Goal: Task Accomplishment & Management: Use online tool/utility

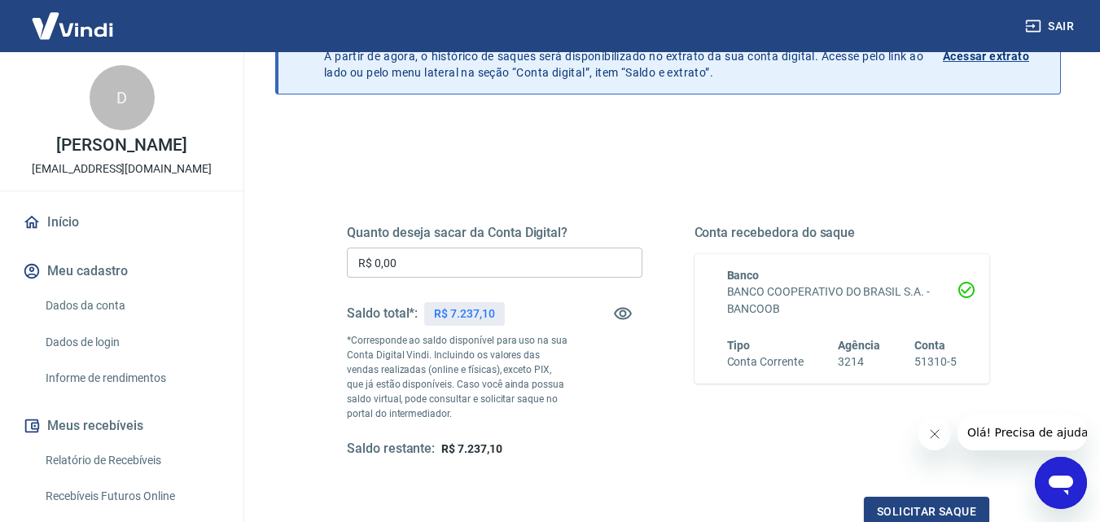
scroll to position [81, 0]
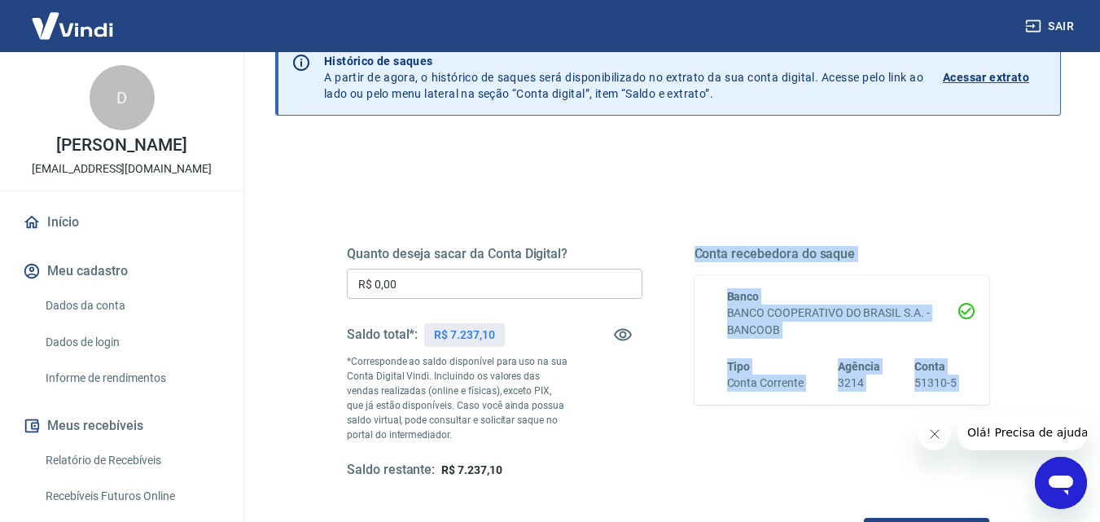
drag, startPoint x: 691, startPoint y: 252, endPoint x: 966, endPoint y: 392, distance: 308.8
click at [966, 392] on div "Quanto deseja sacar da Conta Digital? R$ 0,00 ​ Saldo total*: R$ 7.237,10 *Corr…" at bounding box center [668, 362] width 642 height 233
click at [940, 374] on h6 "Conta" at bounding box center [935, 366] width 42 height 16
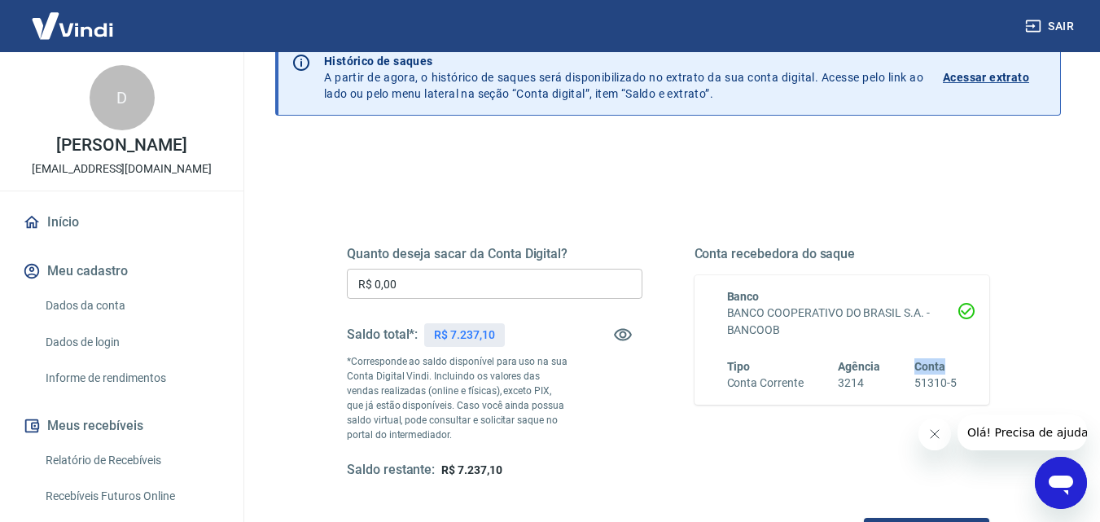
click at [940, 374] on h6 "Conta" at bounding box center [935, 366] width 42 height 16
click at [940, 381] on h6 "51310-5" at bounding box center [935, 383] width 42 height 17
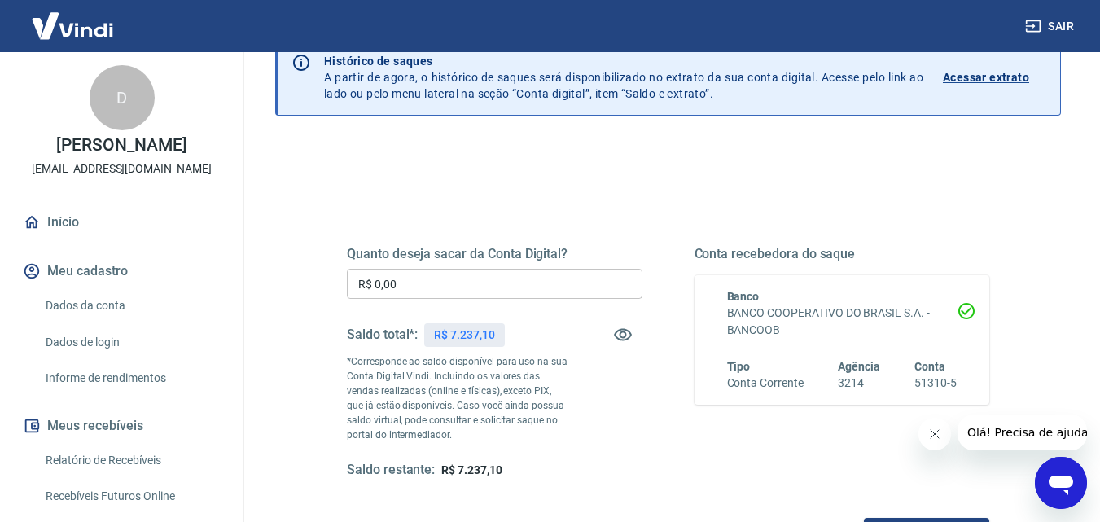
click at [870, 370] on span "Agência" at bounding box center [859, 366] width 42 height 13
click at [866, 381] on h6 "3214" at bounding box center [859, 383] width 42 height 17
click at [858, 383] on h6 "3214" at bounding box center [859, 383] width 42 height 17
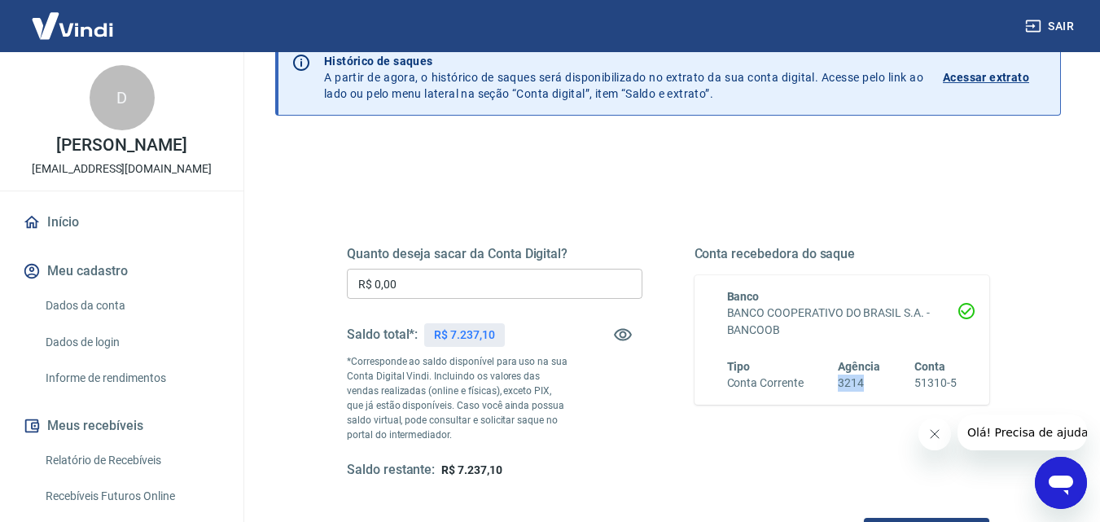
click at [858, 383] on h6 "3214" at bounding box center [859, 383] width 42 height 17
click at [771, 389] on h6 "Conta Corrente" at bounding box center [765, 383] width 77 height 17
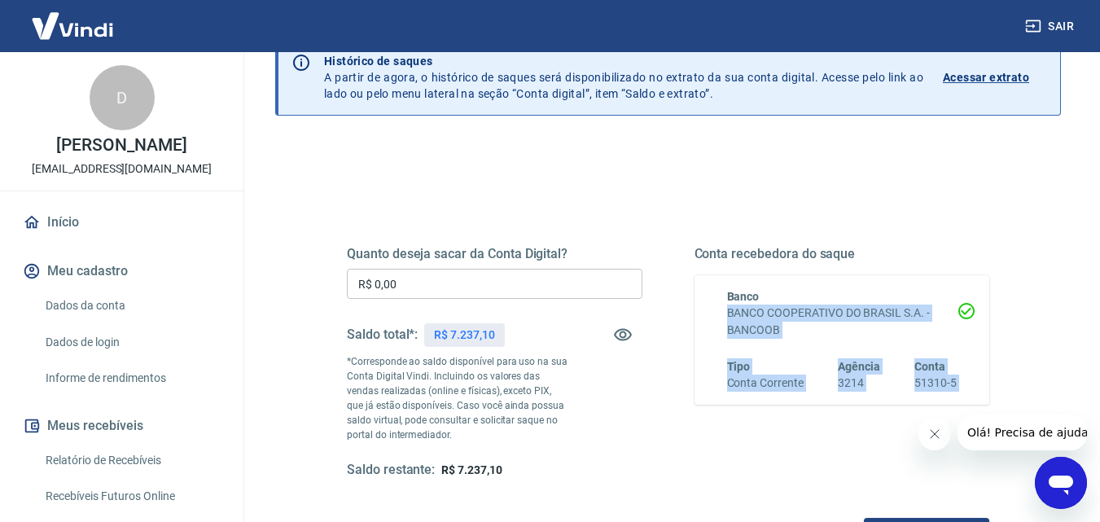
drag, startPoint x: 728, startPoint y: 311, endPoint x: 1000, endPoint y: 385, distance: 281.9
click at [1018, 397] on div "Quanto deseja sacar da Conta Digital? R$ 0,00 ​ Saldo total*: R$ 7.237,10 *Corr…" at bounding box center [668, 370] width 721 height 393
click at [775, 331] on h6 "BANCO COOPERATIVO DO BRASIL S.A. - BANCOOB" at bounding box center [842, 322] width 230 height 34
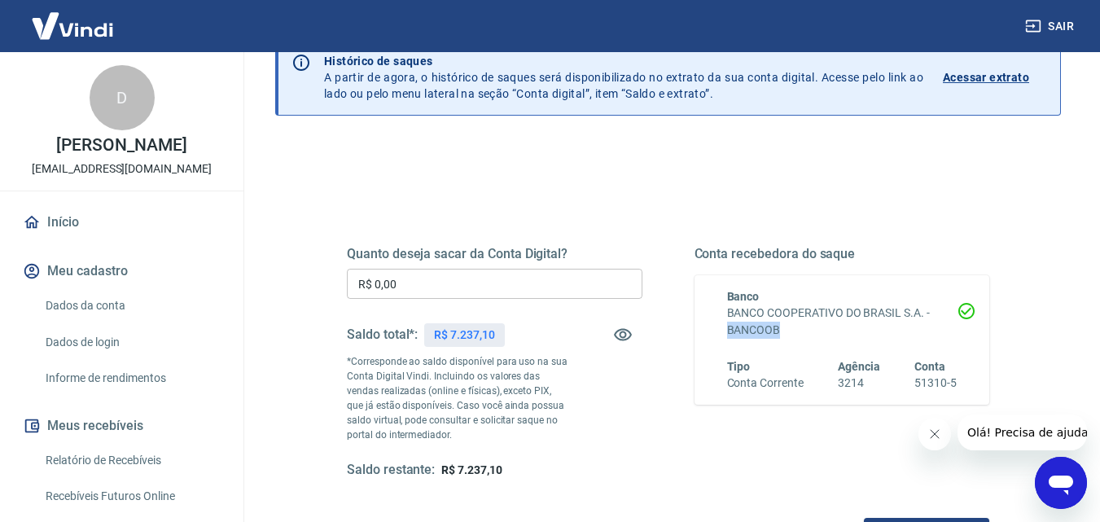
click at [775, 331] on h6 "BANCO COOPERATIVO DO BRASIL S.A. - BANCOOB" at bounding box center [842, 322] width 230 height 34
